Goal: Task Accomplishment & Management: Complete application form

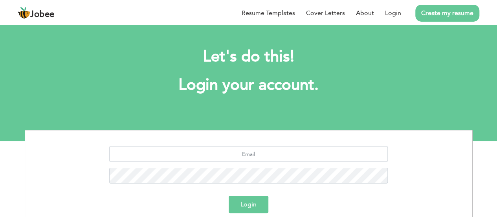
click at [244, 162] on div at bounding box center [248, 167] width 435 height 43
click at [246, 154] on input "text" at bounding box center [248, 154] width 279 height 16
type input "daniyalmazhar2029@gmail.com"
click at [246, 198] on button "Login" at bounding box center [249, 203] width 40 height 17
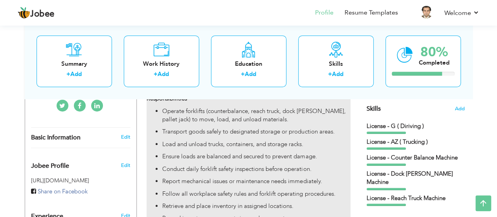
scroll to position [196, 0]
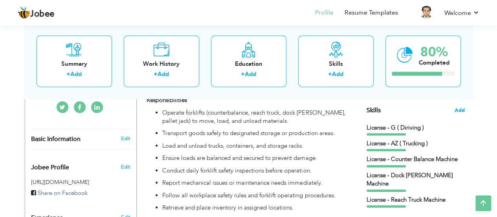
click at [458, 111] on span "Add" at bounding box center [460, 109] width 10 height 7
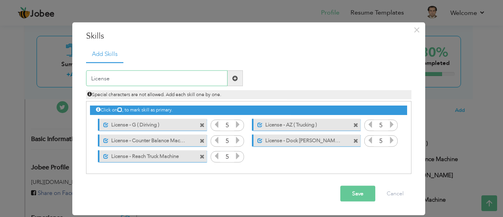
click at [190, 81] on input "License" at bounding box center [156, 78] width 141 height 16
paste input "scissor lifter"
type input "License - scissor lifter"
click at [233, 75] on span at bounding box center [235, 78] width 6 height 6
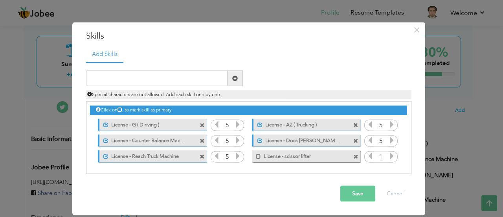
click at [391, 157] on icon at bounding box center [391, 155] width 7 height 7
click at [368, 187] on button "Save" at bounding box center [357, 193] width 35 height 16
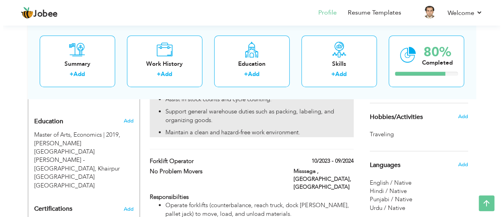
scroll to position [331, 0]
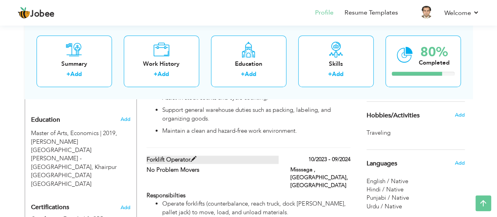
click at [191, 156] on span at bounding box center [194, 159] width 6 height 6
type input "Forklift Operator"
type input "No Problem Movers"
type input "10/2023"
type input "09/2024"
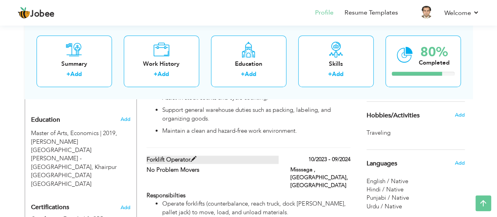
type input "[GEOGRAPHIC_DATA]"
type input "Misssaga , [GEOGRAPHIC_DATA]"
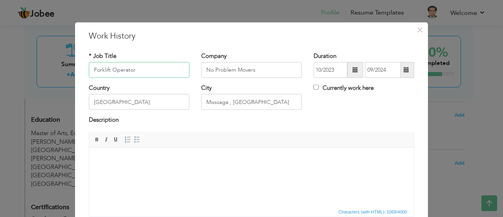
drag, startPoint x: 141, startPoint y: 66, endPoint x: 50, endPoint y: 71, distance: 92.1
click at [50, 71] on div "× Work History * Job Title Forklift Operator Company No Problem Movers" at bounding box center [251, 108] width 503 height 217
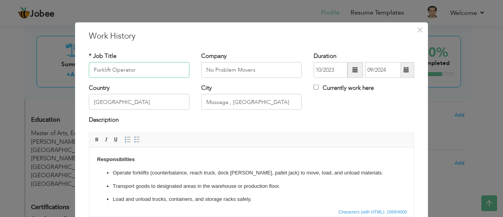
paste input "Warehouse asistant"
type input "Warehouse asistant"
drag, startPoint x: 146, startPoint y: 69, endPoint x: 81, endPoint y: 72, distance: 65.3
click at [83, 72] on div "* Job Title Warehouse asistant" at bounding box center [139, 67] width 112 height 32
paste input "Warehouse Assistant"
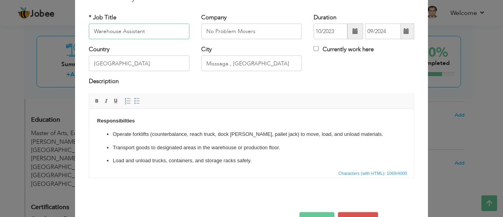
scroll to position [39, 0]
type input "Warehouse Assistant"
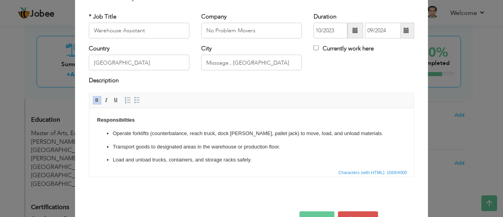
click at [159, 139] on ul "Operate forklifts (counterbalance, reach truck, dock stocker, pallet jack) to m…" at bounding box center [251, 212] width 309 height 167
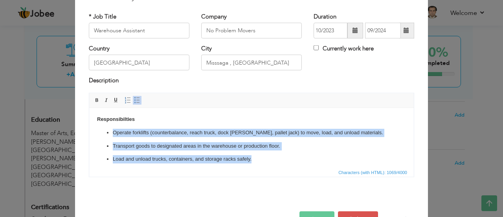
drag, startPoint x: 263, startPoint y: 163, endPoint x: 113, endPoint y: 129, distance: 153.6
click at [113, 129] on ul "Operate forklifts (counterbalance, reach truck, dock stocker, pallet jack) to m…" at bounding box center [251, 211] width 309 height 167
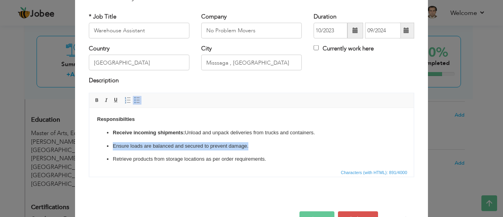
drag, startPoint x: 202, startPoint y: 142, endPoint x: 112, endPoint y: 144, distance: 90.4
click at [112, 144] on ul "Receive incoming shipments: Unload and unpack deliveries from trucks and contai…" at bounding box center [251, 198] width 309 height 141
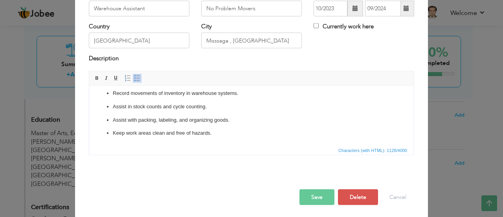
scroll to position [62, 0]
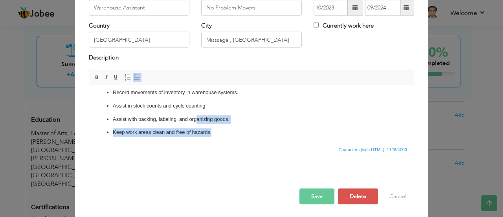
drag, startPoint x: 220, startPoint y: 134, endPoint x: 196, endPoint y: 121, distance: 27.3
click at [196, 121] on ul "Receive incoming shipments: Unload and unpack deliveries from trucks and contai…" at bounding box center [251, 60] width 309 height 152
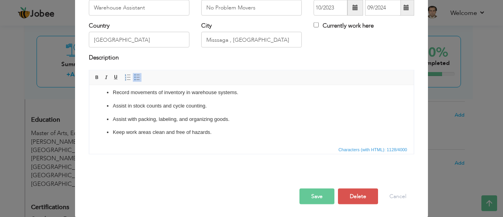
scroll to position [117, 0]
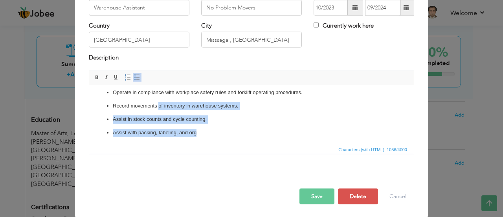
drag, startPoint x: 198, startPoint y: 128, endPoint x: 159, endPoint y: 108, distance: 44.3
click at [159, 108] on ul "Receive incoming shipments: Unload and unpack deliveries from trucks and contai…" at bounding box center [251, 66] width 309 height 139
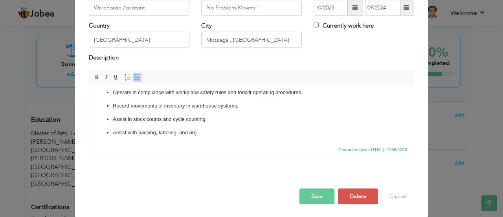
scroll to position [90, 0]
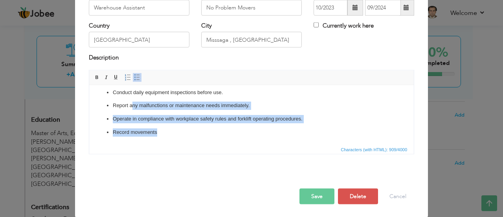
drag, startPoint x: 168, startPoint y: 131, endPoint x: 132, endPoint y: 103, distance: 45.0
click at [132, 103] on ul "Receive incoming shipments: Unload and unpack deliveries from trucks and contai…" at bounding box center [251, 80] width 309 height 112
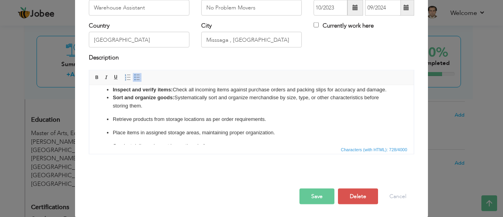
scroll to position [24, 0]
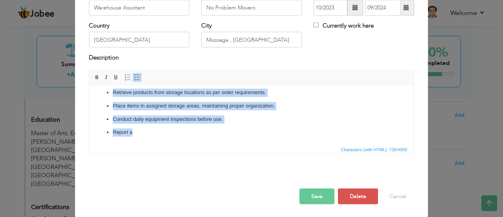
drag, startPoint x: 114, startPoint y: 130, endPoint x: 151, endPoint y: 160, distance: 48.1
click at [151, 144] on html "Responsibilties Receive incoming shipments: Unload and unpack deliveries from t…" at bounding box center [251, 86] width 325 height 115
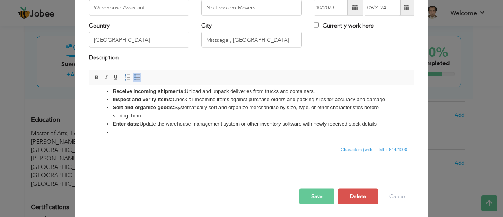
scroll to position [19, 0]
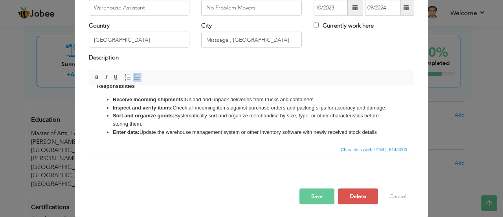
click at [311, 198] on button "Save" at bounding box center [316, 196] width 35 height 16
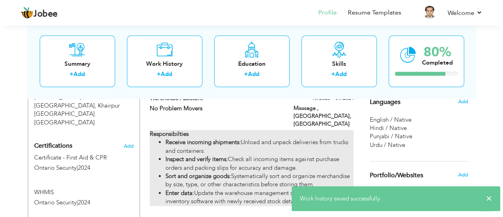
scroll to position [409, 0]
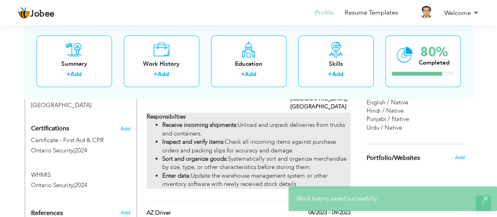
click at [300, 138] on li "Inspect and verify items: Check all incoming items against purchase orders and …" at bounding box center [256, 146] width 188 height 17
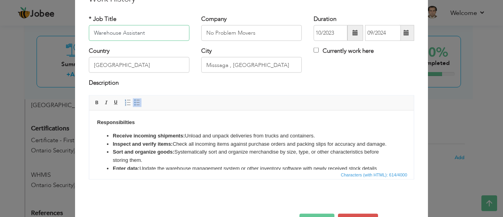
scroll to position [39, 0]
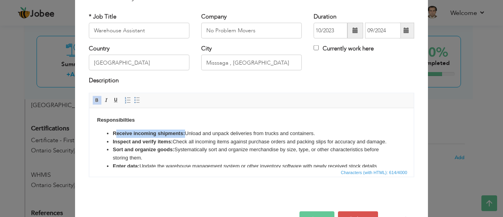
drag, startPoint x: 185, startPoint y: 133, endPoint x: 115, endPoint y: 132, distance: 69.9
click at [115, 132] on li "Receive incoming shipments: Unload and unpack deliveries from trucks and contai…" at bounding box center [251, 133] width 277 height 8
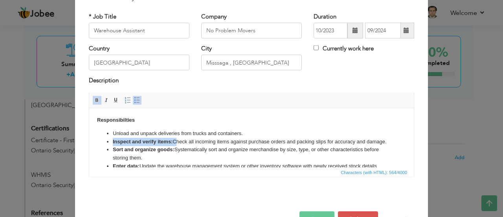
drag, startPoint x: 174, startPoint y: 142, endPoint x: 112, endPoint y: 142, distance: 62.5
click at [112, 141] on ul "Unload and unpack deliveries from trucks and containers. Inspect and verify ite…" at bounding box center [251, 149] width 309 height 41
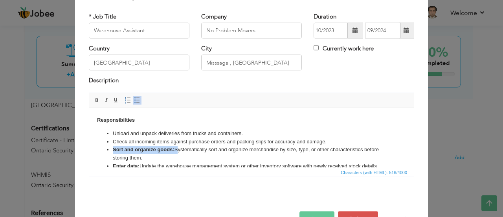
drag, startPoint x: 177, startPoint y: 149, endPoint x: 114, endPoint y: 149, distance: 63.3
click at [114, 149] on li "Sort and organize goods: Systematically sort and organize merchandise by size, …" at bounding box center [251, 153] width 277 height 17
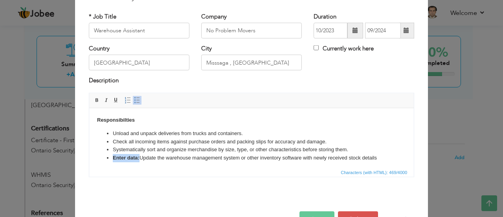
drag, startPoint x: 140, startPoint y: 156, endPoint x: 114, endPoint y: 155, distance: 25.9
click at [114, 155] on li "Enter data: Update the warehouse management system or other inventory software …" at bounding box center [251, 157] width 277 height 8
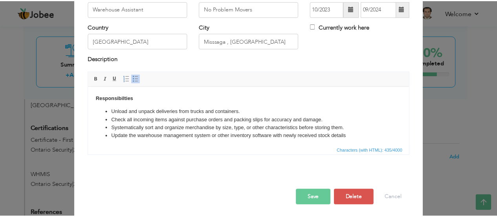
scroll to position [62, 0]
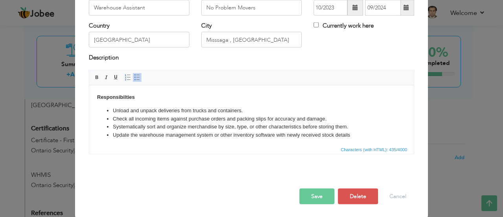
click at [315, 194] on button "Save" at bounding box center [316, 196] width 35 height 16
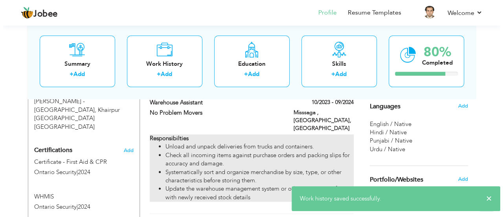
scroll to position [409, 0]
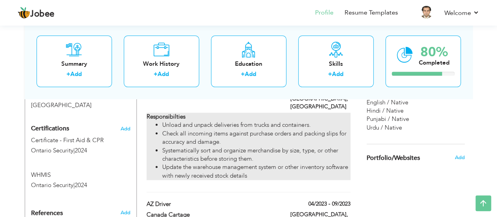
click at [218, 146] on li "Systematically sort and organize merchandise by size, type, or other characteri…" at bounding box center [256, 154] width 188 height 17
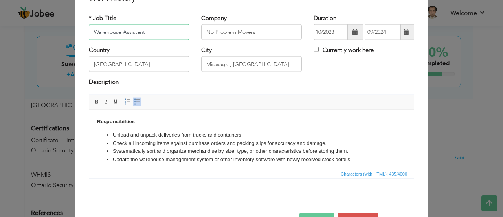
scroll to position [39, 0]
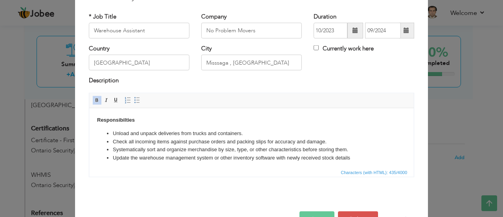
click at [144, 130] on li "Unload and unpack deliveries from trucks and containers." at bounding box center [251, 133] width 277 height 8
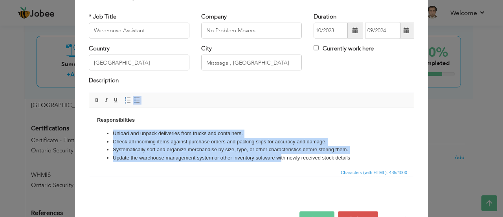
scroll to position [2, 0]
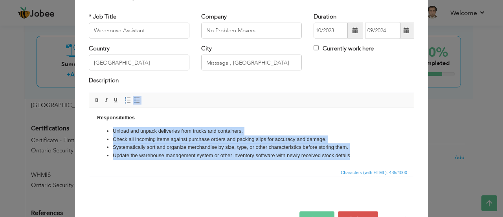
drag, startPoint x: 112, startPoint y: 129, endPoint x: 358, endPoint y: 156, distance: 247.0
click at [358, 156] on ul "Unload and unpack deliveries from trucks and containers. Check all incoming ite…" at bounding box center [251, 143] width 309 height 33
click at [134, 98] on span at bounding box center [137, 100] width 6 height 6
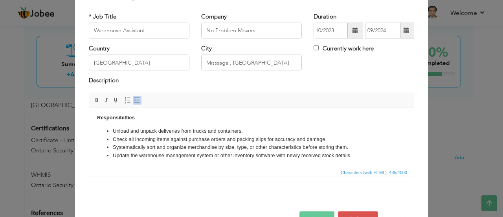
scroll to position [0, 0]
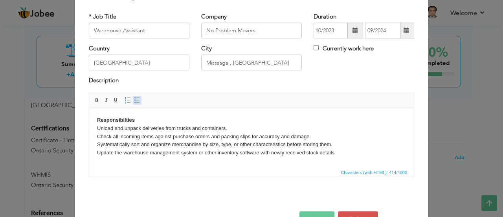
click at [134, 98] on span at bounding box center [137, 100] width 6 height 6
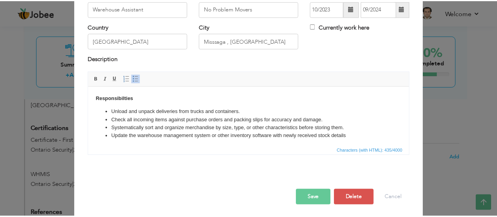
scroll to position [62, 0]
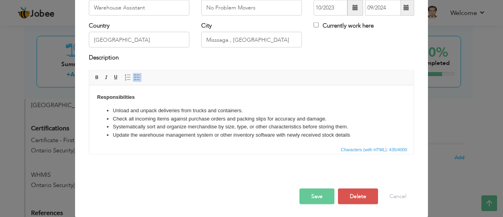
click at [316, 196] on button "Save" at bounding box center [316, 196] width 35 height 16
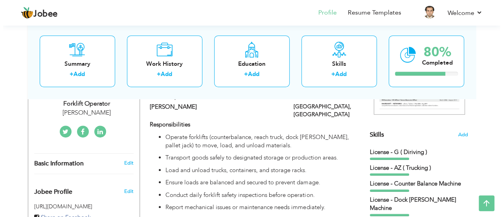
scroll to position [174, 0]
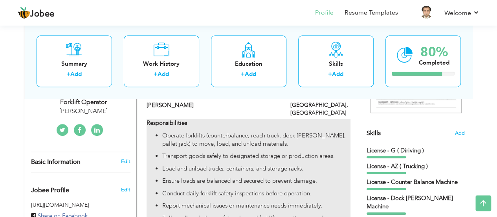
click at [187, 152] on p "Transport goods safely to designated storage or production areas." at bounding box center [256, 156] width 188 height 8
type input "Forklift Operator"
type input "Calton"
type input "10/2024"
type input "Toranto"
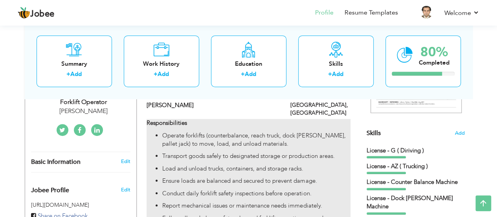
checkbox input "true"
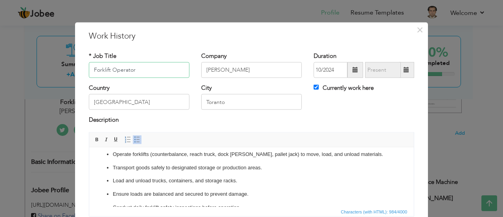
scroll to position [39, 0]
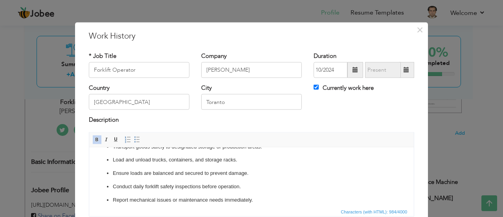
click at [153, 174] on p "Ensure loads are balanced and secured to prevent damage." at bounding box center [251, 173] width 277 height 8
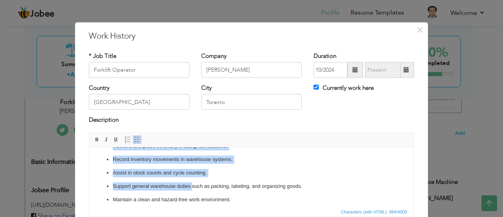
scroll to position [124, 0]
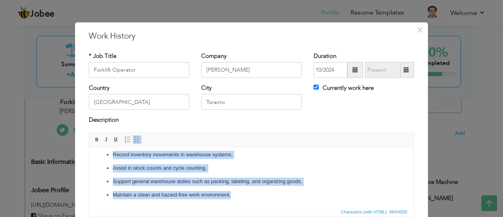
drag, startPoint x: 112, startPoint y: 171, endPoint x: 265, endPoint y: 192, distance: 154.7
click at [265, 192] on ul "Operate forklifts (counterbalance, reach truck, dock stocker, pallet jack) to m…" at bounding box center [251, 121] width 309 height 154
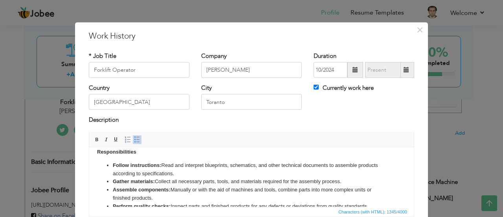
scroll to position [0, 0]
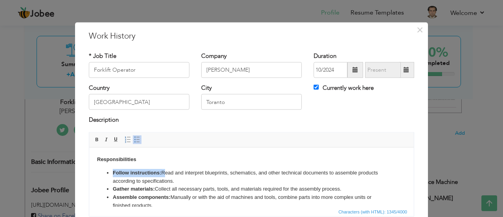
drag, startPoint x: 162, startPoint y: 169, endPoint x: 114, endPoint y: 172, distance: 48.8
click at [114, 172] on li "Follow instructions: Read and interpret blueprints, schematics, and other techn…" at bounding box center [251, 176] width 277 height 17
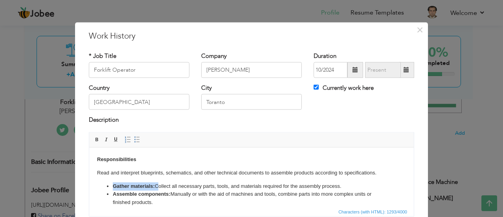
drag, startPoint x: 156, startPoint y: 182, endPoint x: 105, endPoint y: 185, distance: 51.1
click at [105, 185] on ul "Gather materials: Collect all necessary parts, tools, and materials required fo…" at bounding box center [251, 218] width 309 height 73
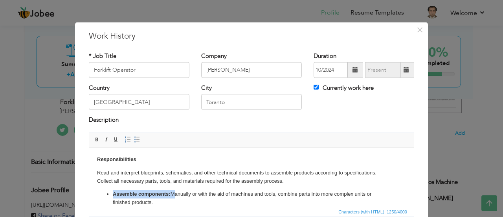
drag, startPoint x: 171, startPoint y: 194, endPoint x: 114, endPoint y: 191, distance: 57.5
click at [114, 191] on li "Assemble components: Manually or with the aid of machines and tools, combine pa…" at bounding box center [251, 197] width 277 height 17
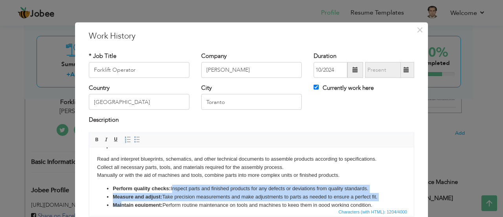
scroll to position [16, 0]
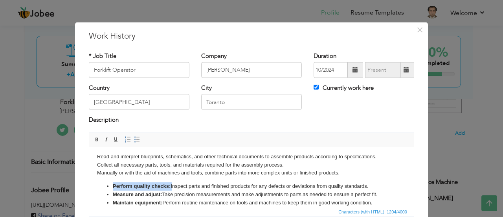
drag, startPoint x: 171, startPoint y: 200, endPoint x: 113, endPoint y: 184, distance: 60.2
click at [113, 184] on li "Perform quality checks: Inspect parts and finished products for any defects or …" at bounding box center [251, 186] width 277 height 8
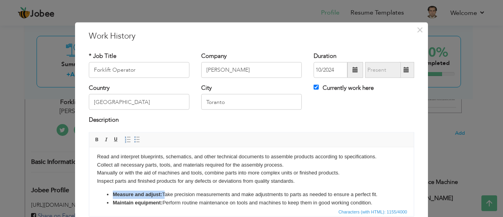
drag, startPoint x: 164, startPoint y: 191, endPoint x: 114, endPoint y: 194, distance: 50.8
click at [114, 194] on li "Measure and adjust: Take precision measurements and make adjustments to parts a…" at bounding box center [251, 194] width 277 height 8
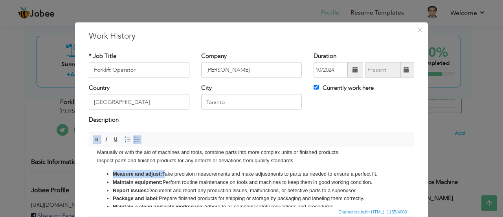
scroll to position [39, 0]
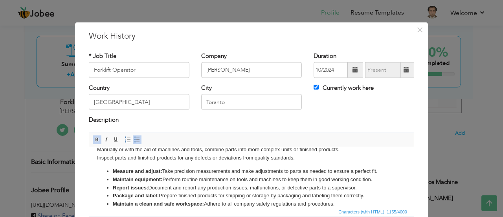
click at [117, 181] on li "Maintain equipment: Perform routine maintenance on tools and machines to keep t…" at bounding box center [251, 179] width 277 height 8
drag, startPoint x: 112, startPoint y: 171, endPoint x: 365, endPoint y: 187, distance: 253.9
click at [365, 187] on ul "Measure and adjust: Take precision measurements and make adjustments to parts a…" at bounding box center [251, 187] width 309 height 41
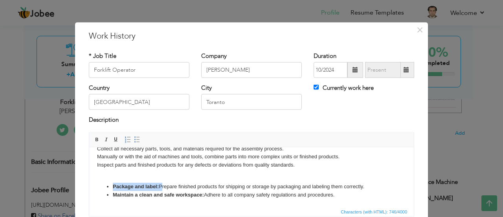
drag, startPoint x: 160, startPoint y: 186, endPoint x: 110, endPoint y: 186, distance: 49.5
click at [110, 186] on ul "Package and label: Prepare finished products for shipping or storage by packagi…" at bounding box center [251, 190] width 309 height 17
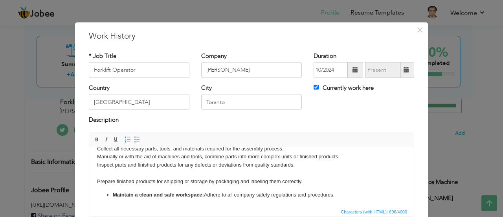
scroll to position [24, 0]
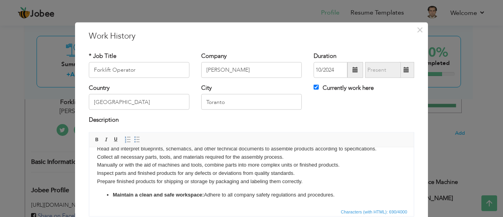
click at [194, 195] on strong "Maintain a clean and safe workspace:" at bounding box center [158, 194] width 91 height 6
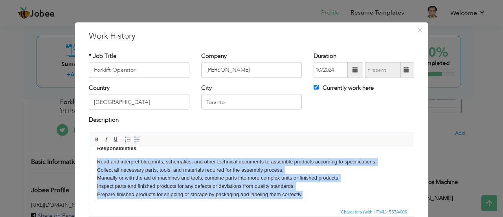
drag, startPoint x: 97, startPoint y: 160, endPoint x: 328, endPoint y: 196, distance: 233.5
click at [328, 196] on body "Responsibilities Read and interpret blueprints, schematics, and other technical…" at bounding box center [251, 171] width 309 height 54
drag, startPoint x: 124, startPoint y: 141, endPoint x: 132, endPoint y: 142, distance: 7.9
click at [132, 142] on span "Insert/Remove Numbered List Insert/Remove Bulleted List" at bounding box center [132, 138] width 19 height 9
click at [134, 141] on span at bounding box center [137, 139] width 6 height 6
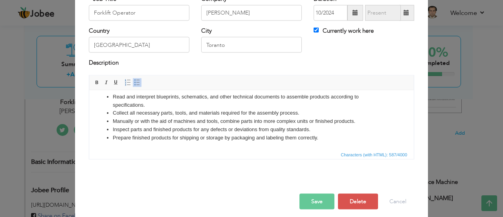
scroll to position [62, 0]
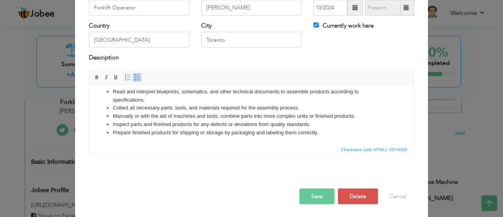
click at [321, 192] on button "Save" at bounding box center [316, 196] width 35 height 16
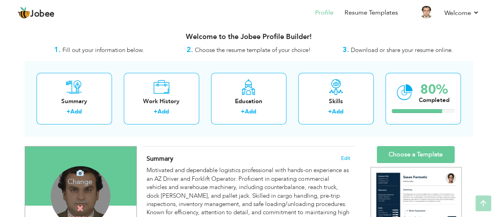
scroll to position [0, 0]
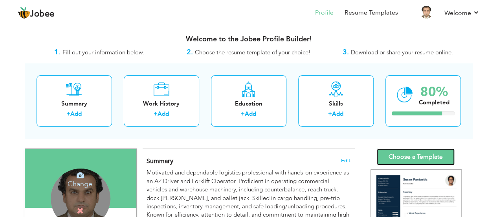
click at [411, 155] on link "Choose a Template" at bounding box center [416, 156] width 78 height 17
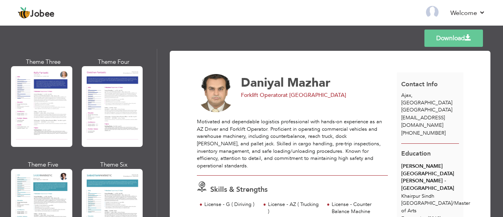
scroll to position [1061, 0]
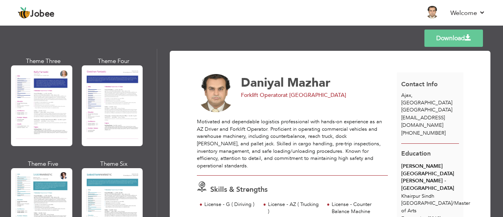
click at [112, 102] on div at bounding box center [112, 105] width 61 height 81
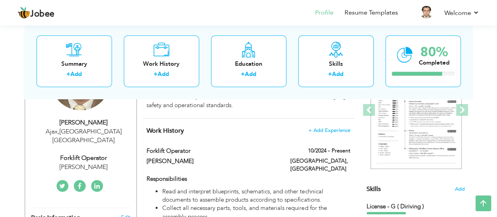
click at [90, 153] on div "Forklift Operator" at bounding box center [83, 157] width 105 height 9
type input "Daniyal"
type input "Mazhar"
type input "[PHONE_NUMBER]"
select select "number:38"
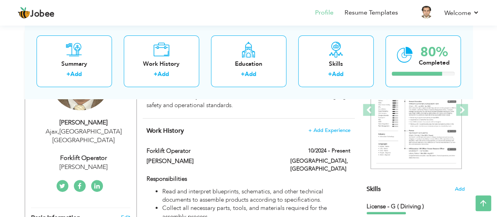
type input "[GEOGRAPHIC_DATA]"
type input "Ajax"
select select "number:5"
type input "[PERSON_NAME]"
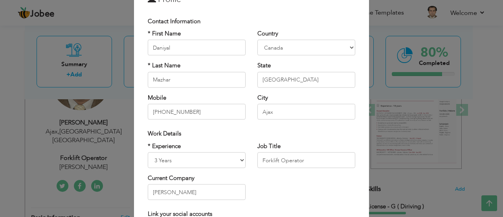
scroll to position [39, 0]
drag, startPoint x: 302, startPoint y: 161, endPoint x: 249, endPoint y: 156, distance: 53.3
click at [251, 156] on div "Job Title Forklift Operator" at bounding box center [306, 157] width 110 height 32
paste input "Assemble"
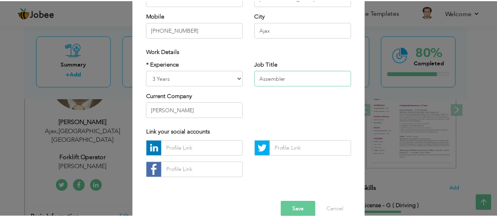
scroll to position [134, 0]
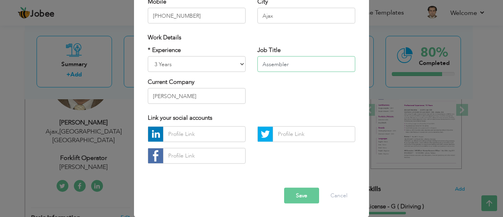
type input "Assembler"
click at [294, 192] on button "Save" at bounding box center [301, 195] width 35 height 16
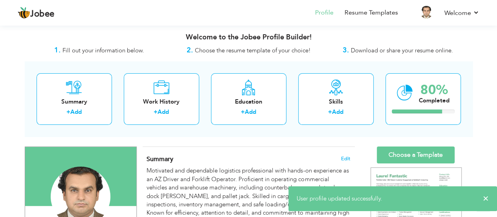
scroll to position [0, 0]
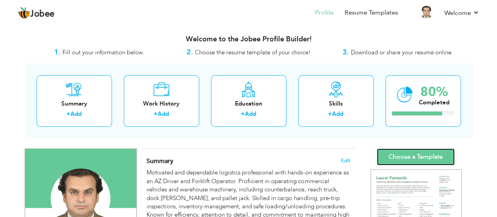
click at [409, 154] on link "Choose a Template" at bounding box center [416, 156] width 78 height 17
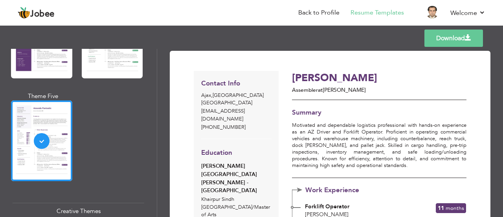
click at [443, 40] on link "Download" at bounding box center [453, 37] width 59 height 17
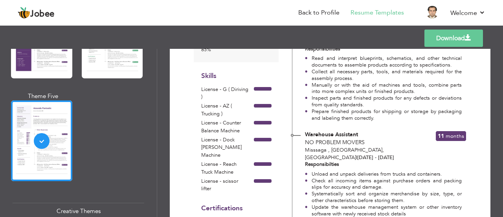
scroll to position [196, 0]
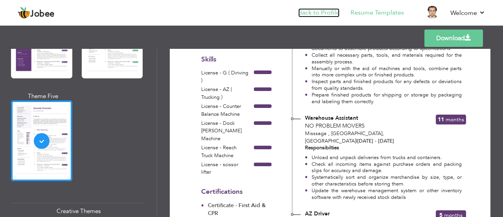
click at [315, 14] on link "Back to Profile" at bounding box center [318, 12] width 41 height 9
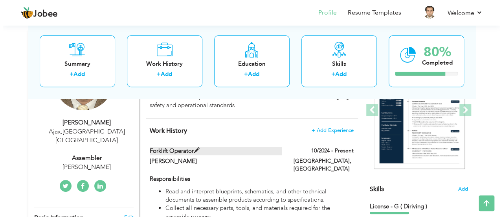
scroll to position [118, 0]
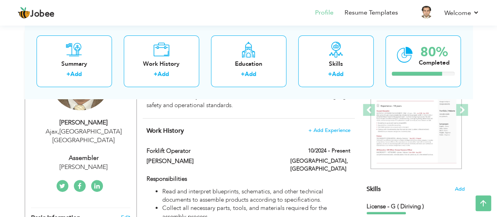
click at [86, 153] on div "Assembler" at bounding box center [83, 157] width 105 height 9
type input "Daniyal"
type input "Mazhar"
type input "[PHONE_NUMBER]"
select select "number:38"
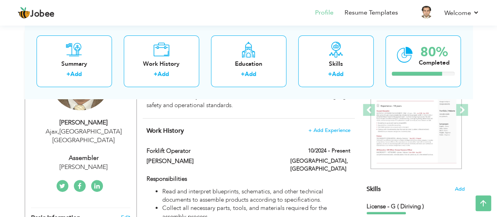
type input "[GEOGRAPHIC_DATA]"
type input "Ajax"
select select "number:5"
type input "[PERSON_NAME]"
type input "Assembler"
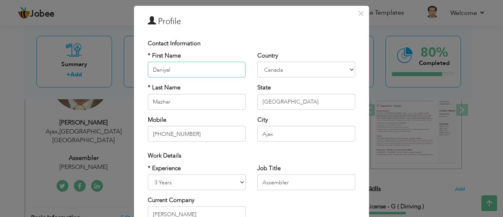
scroll to position [79, 0]
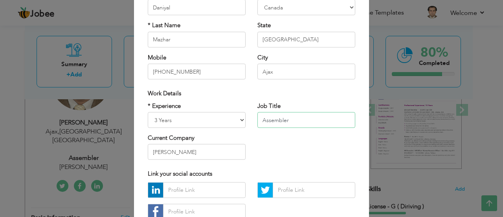
click at [285, 119] on input "Assembler" at bounding box center [306, 120] width 98 height 16
click at [374, 87] on div "× Profile Contact Information * First Name Daniyal * Last Name Mazhar" at bounding box center [251, 108] width 503 height 217
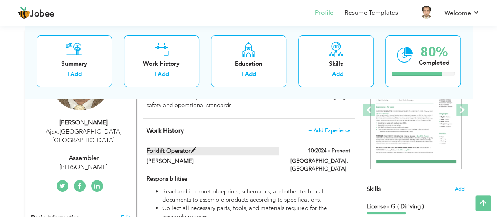
click at [194, 149] on span at bounding box center [194, 150] width 6 height 6
type input "Forklift Operator"
type input "[PERSON_NAME]"
type input "10/2024"
type input "[GEOGRAPHIC_DATA]"
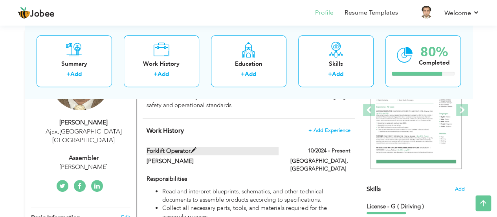
type input "Toranto"
checkbox input "true"
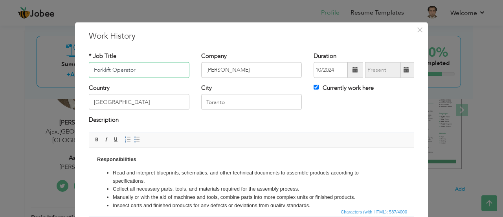
drag, startPoint x: 161, startPoint y: 67, endPoint x: -7, endPoint y: 62, distance: 168.2
paste input "Assemble"
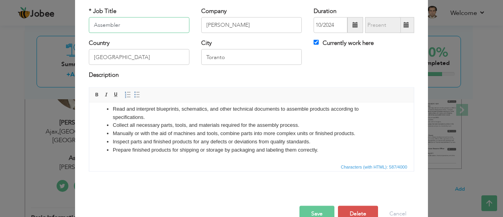
scroll to position [62, 0]
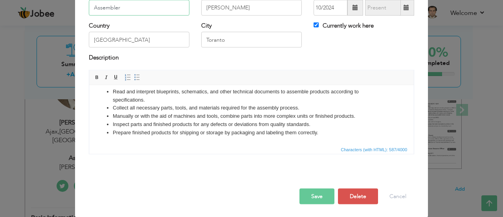
type input "Assembler"
click at [323, 194] on button "Save" at bounding box center [316, 196] width 35 height 16
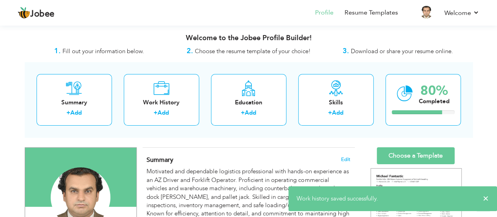
scroll to position [0, 0]
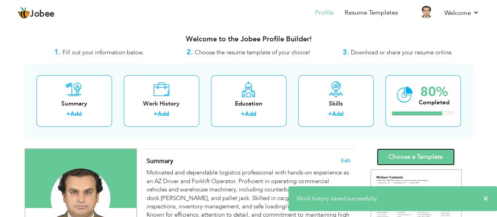
click at [407, 154] on link "Choose a Template" at bounding box center [416, 156] width 78 height 17
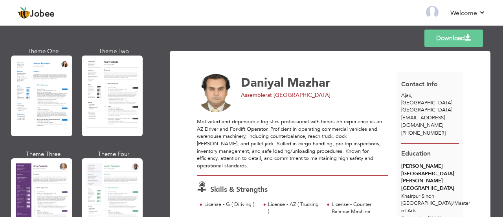
scroll to position [629, 0]
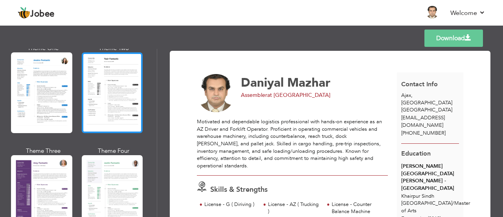
click at [96, 89] on div at bounding box center [112, 92] width 61 height 81
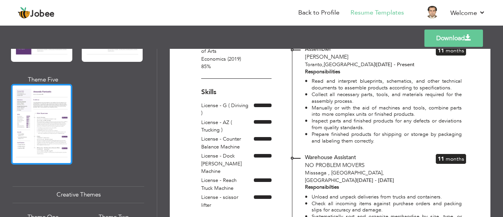
scroll to position [786, 0]
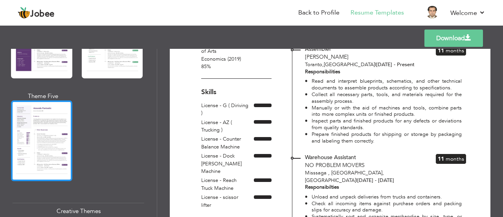
click at [60, 127] on div at bounding box center [41, 140] width 61 height 81
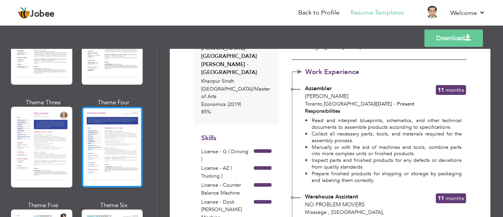
scroll to position [1022, 0]
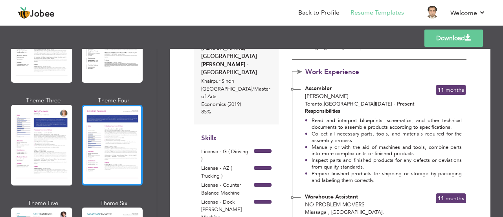
click at [96, 133] on div at bounding box center [112, 145] width 61 height 81
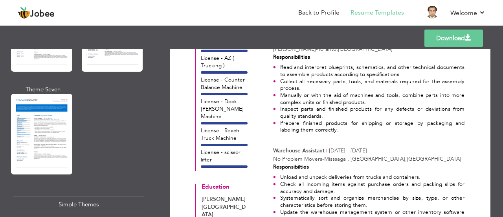
scroll to position [1356, 0]
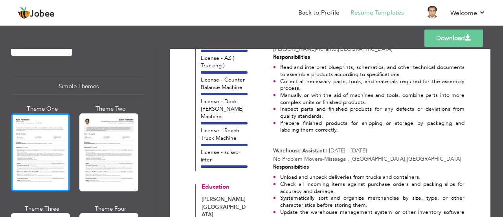
click at [57, 140] on div at bounding box center [40, 152] width 59 height 78
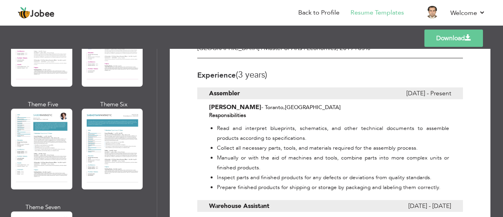
scroll to position [1120, 0]
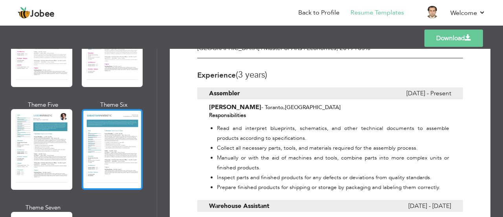
click at [114, 134] on div at bounding box center [112, 149] width 61 height 81
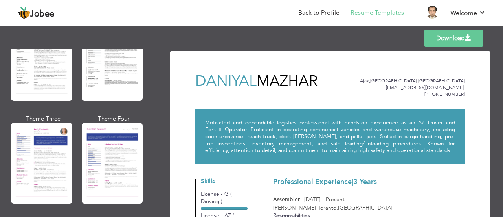
scroll to position [1002, 0]
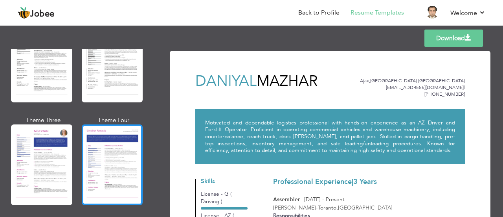
click at [112, 136] on div at bounding box center [112, 164] width 61 height 81
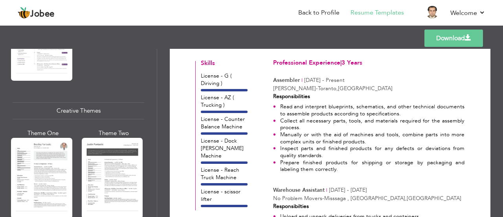
scroll to position [884, 0]
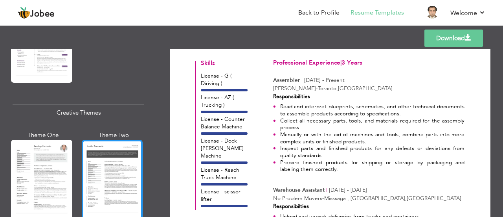
click at [104, 139] on div at bounding box center [112, 179] width 61 height 81
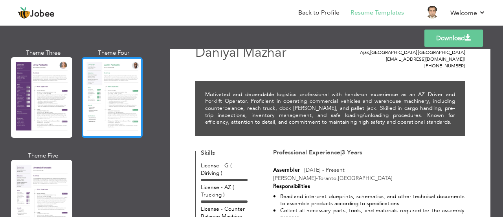
scroll to position [727, 0]
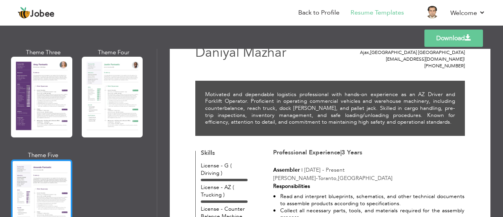
click at [57, 162] on div at bounding box center [41, 199] width 61 height 81
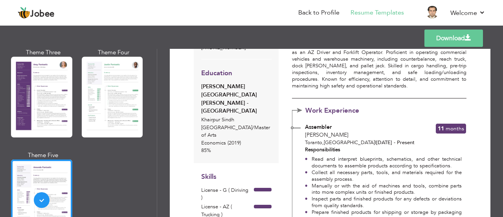
scroll to position [0, 0]
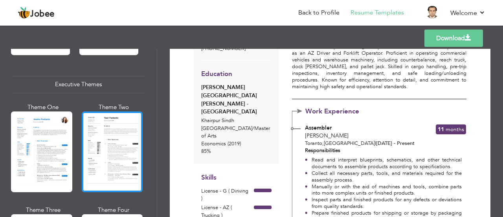
click at [118, 145] on div at bounding box center [112, 151] width 61 height 81
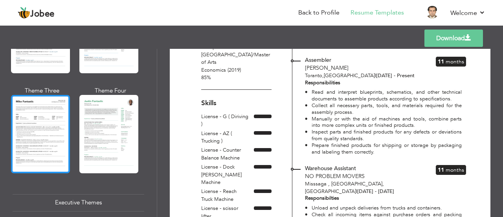
click at [45, 128] on div at bounding box center [40, 134] width 59 height 78
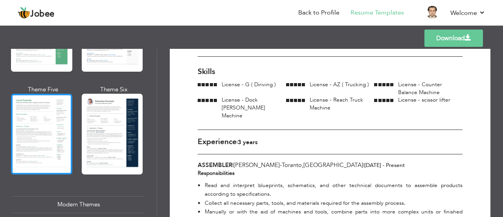
click at [49, 136] on div at bounding box center [41, 134] width 61 height 81
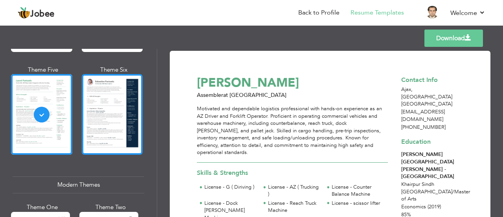
click at [126, 128] on div at bounding box center [112, 114] width 61 height 81
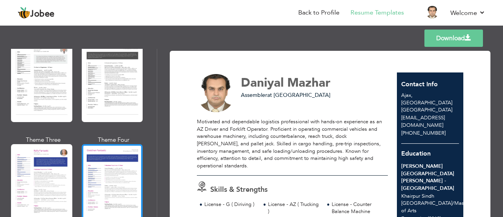
click at [106, 151] on div at bounding box center [112, 184] width 61 height 81
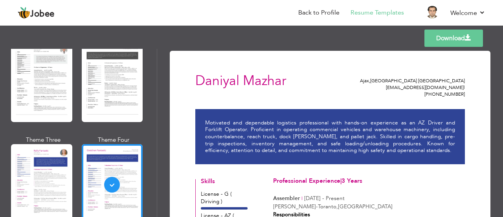
click at [452, 40] on link "Download" at bounding box center [453, 37] width 59 height 17
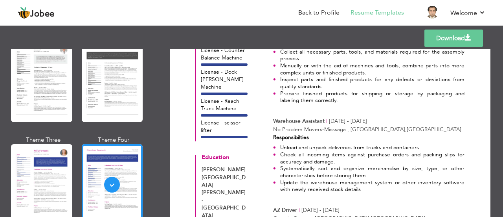
scroll to position [196, 0]
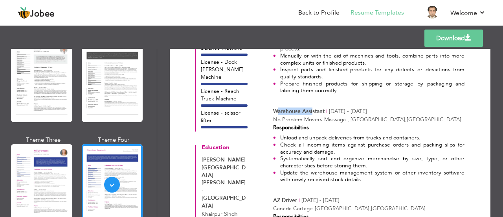
drag, startPoint x: 275, startPoint y: 103, endPoint x: 310, endPoint y: 124, distance: 40.7
click at [311, 107] on span "Warehouse Assistant" at bounding box center [298, 110] width 51 height 7
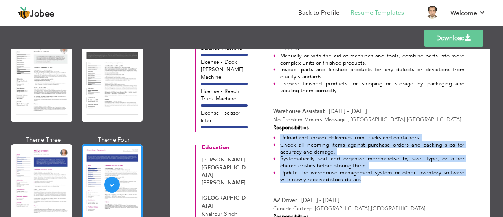
drag, startPoint x: 280, startPoint y: 130, endPoint x: 345, endPoint y: 173, distance: 78.1
click at [345, 173] on ul "Unload and unpack deliveries from trucks and containers. Check all incoming ite…" at bounding box center [368, 158] width 191 height 49
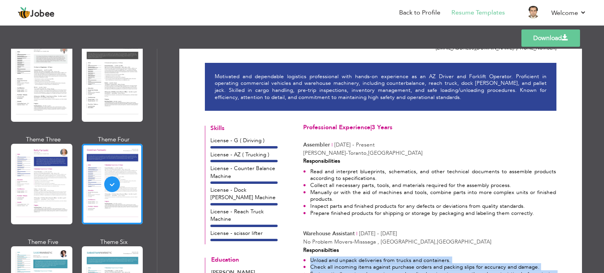
scroll to position [39, 0]
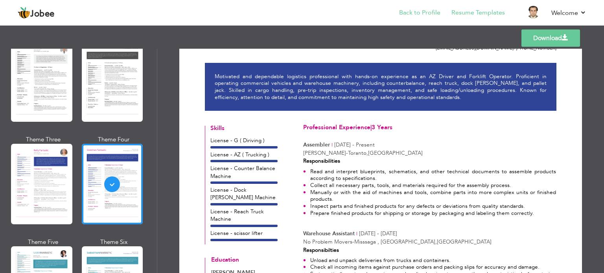
click at [415, 7] on li "Back to Profile" at bounding box center [414, 13] width 52 height 21
click at [407, 13] on link "Back to Profile" at bounding box center [419, 12] width 41 height 9
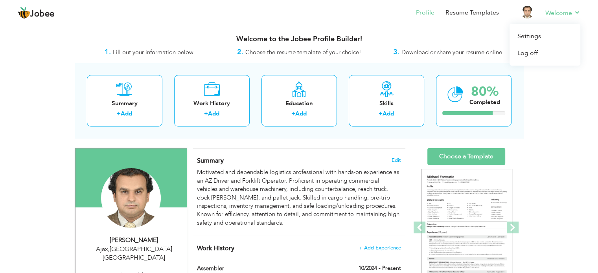
click at [536, 16] on li "Welcome Settings Log off" at bounding box center [557, 13] width 46 height 21
click at [533, 52] on link "Log off" at bounding box center [544, 53] width 71 height 17
